Goal: Task Accomplishment & Management: Manage account settings

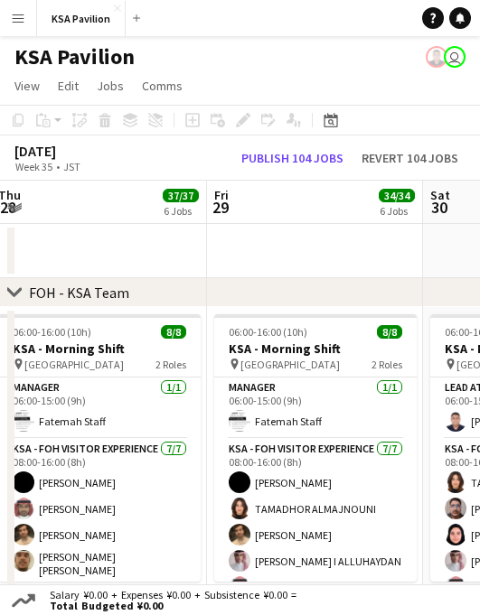
scroll to position [0, 573]
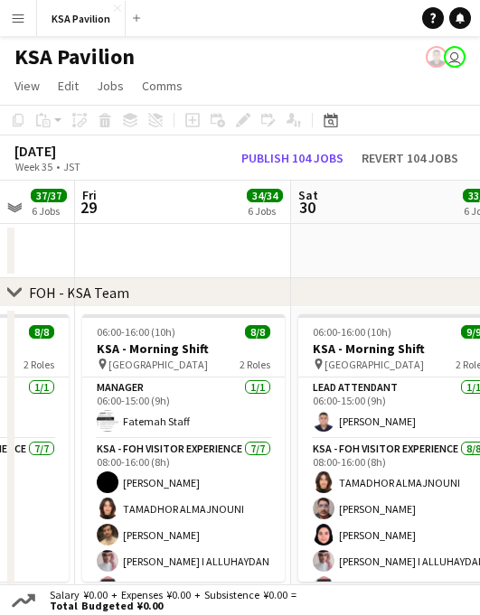
click at [146, 256] on app-date-cell at bounding box center [183, 251] width 216 height 54
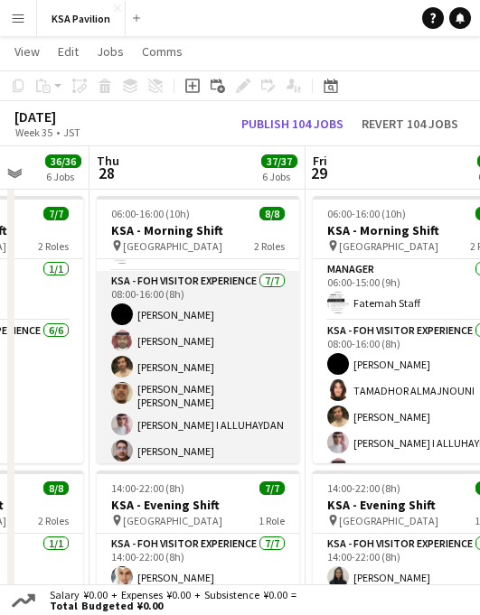
scroll to position [76, 0]
